Goal: Navigation & Orientation: Go to known website

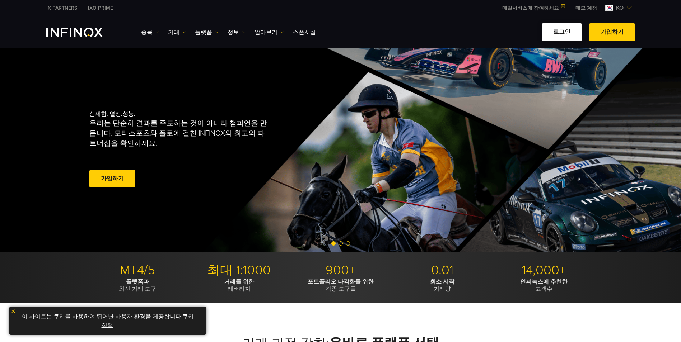
click at [567, 31] on link "로그인" at bounding box center [561, 32] width 40 height 18
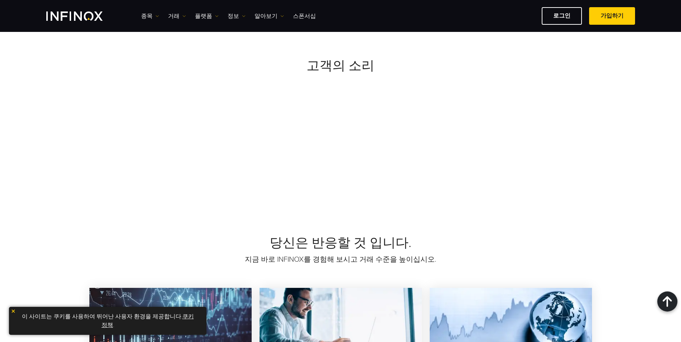
scroll to position [718, 0]
